Goal: Transaction & Acquisition: Book appointment/travel/reservation

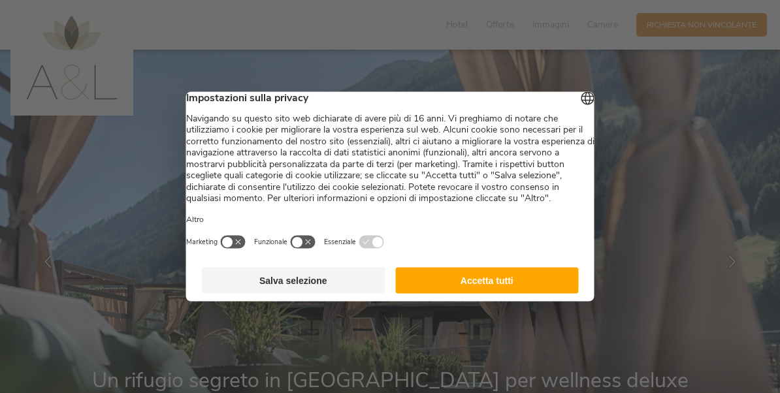
click at [309, 284] on button "Salva selezione" at bounding box center [294, 281] width 184 height 26
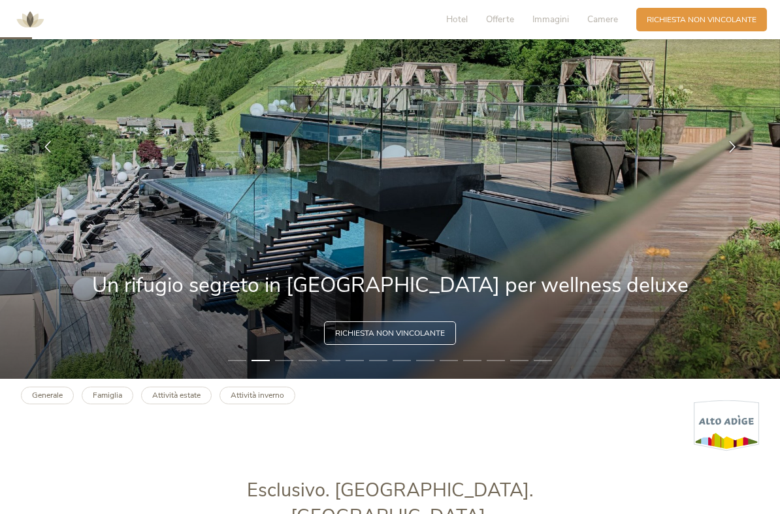
scroll to position [136, 0]
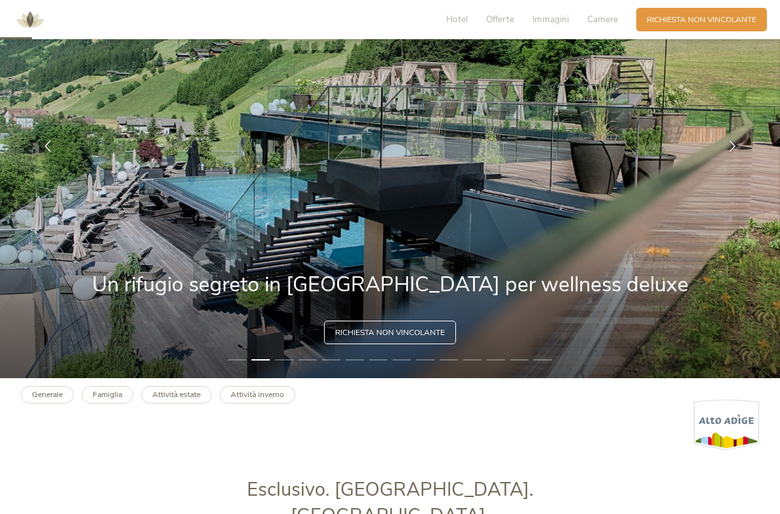
click at [734, 220] on img at bounding box center [390, 146] width 780 height 464
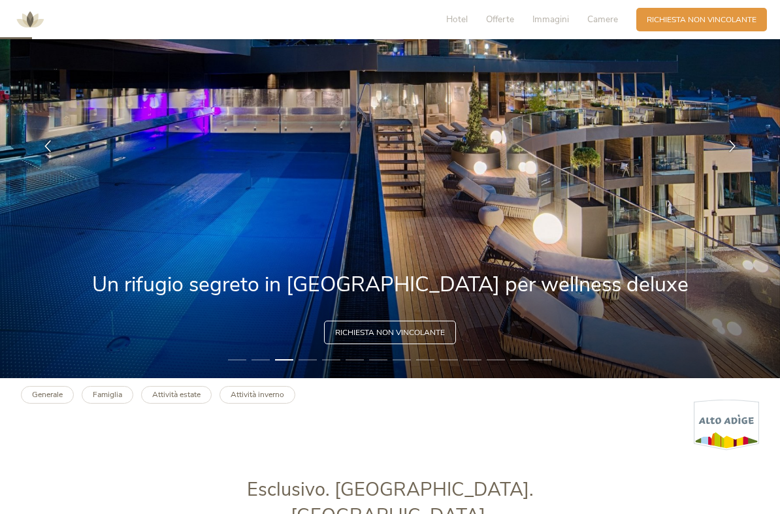
click at [732, 231] on img at bounding box center [390, 146] width 780 height 464
click at [709, 214] on img at bounding box center [390, 146] width 780 height 464
click at [326, 357] on li "5" at bounding box center [331, 360] width 18 height 10
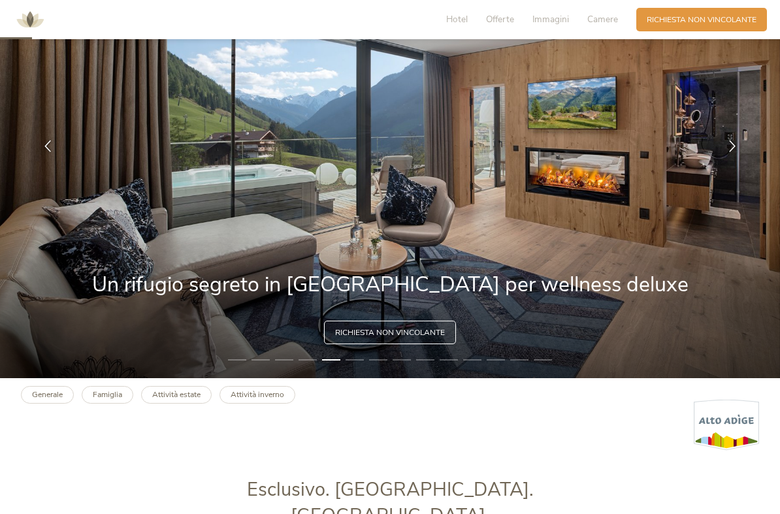
click at [362, 368] on img at bounding box center [390, 146] width 780 height 464
click at [379, 370] on img at bounding box center [390, 146] width 780 height 464
click at [405, 365] on img at bounding box center [390, 146] width 780 height 464
click at [431, 367] on img at bounding box center [390, 146] width 780 height 464
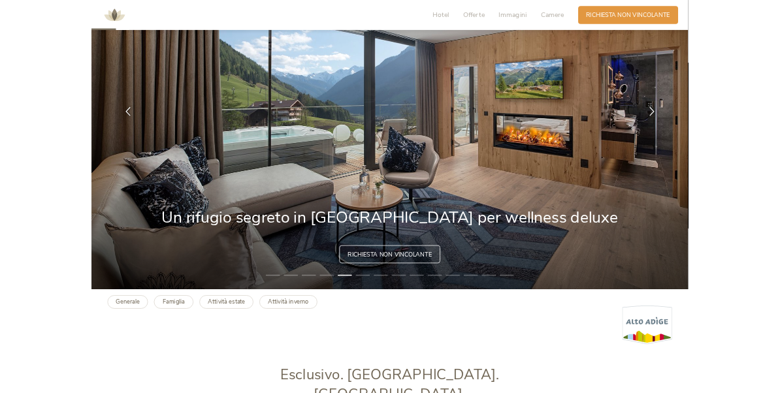
scroll to position [0, 0]
